Goal: Navigation & Orientation: Find specific page/section

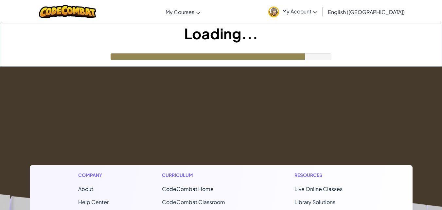
click at [308, 50] on div "Loading..." at bounding box center [220, 44] width 441 height 43
click at [310, 48] on div "Loading..." at bounding box center [220, 44] width 441 height 43
click at [238, 42] on h1 "Loading..." at bounding box center [220, 33] width 441 height 20
click at [317, 10] on span "My Account" at bounding box center [299, 11] width 35 height 7
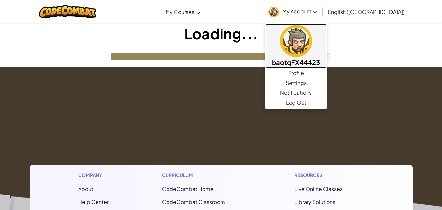
click at [320, 57] on h5 "baotqFX44423" at bounding box center [296, 62] width 48 height 10
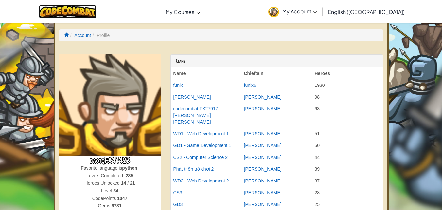
click at [88, 12] on img at bounding box center [67, 11] width 57 height 13
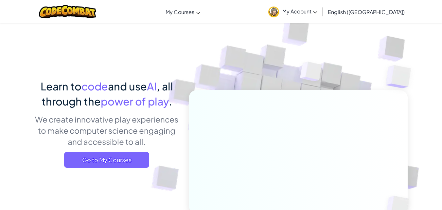
click at [320, 21] on link "My Account" at bounding box center [293, 11] width 56 height 21
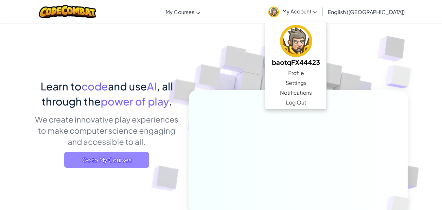
click at [103, 162] on span "Go to My Courses" at bounding box center [106, 160] width 85 height 16
